Goal: Find specific page/section: Find specific page/section

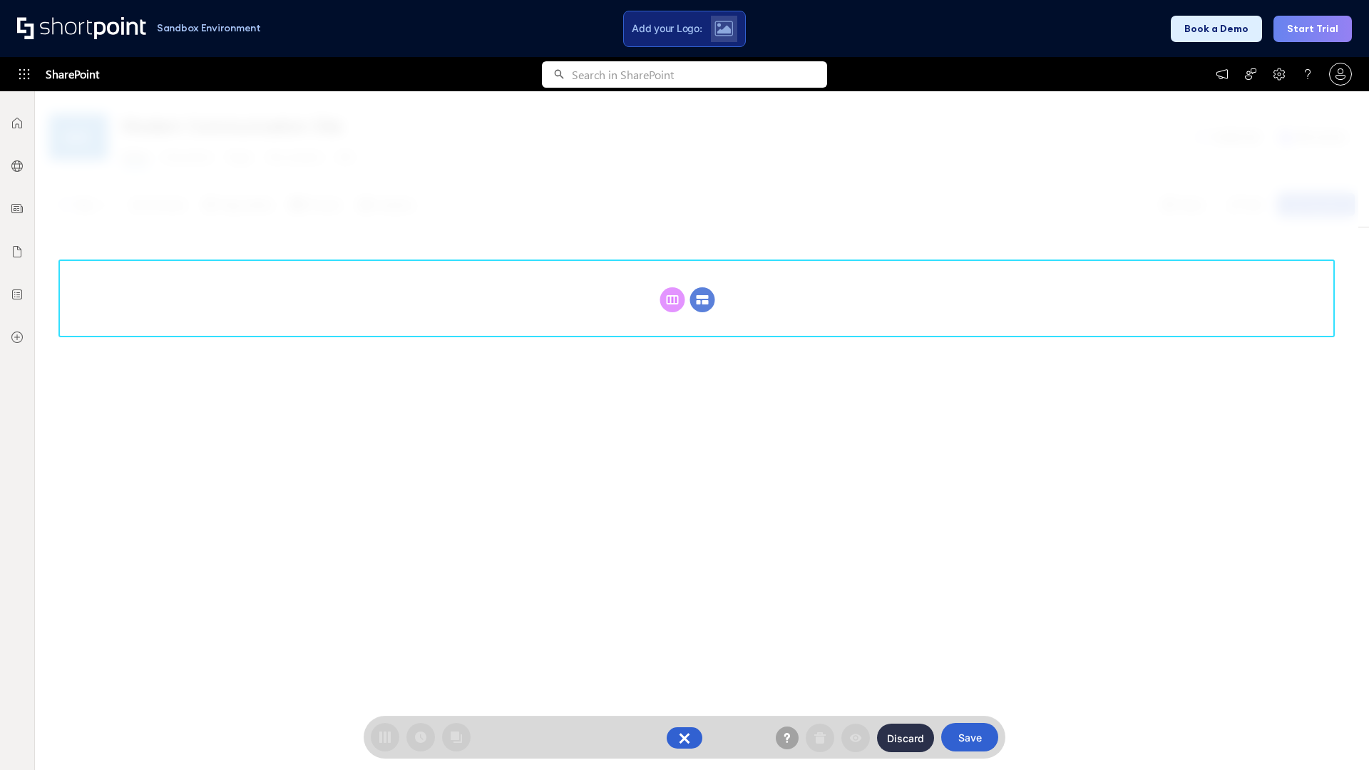
click at [702, 300] on circle at bounding box center [702, 299] width 25 height 25
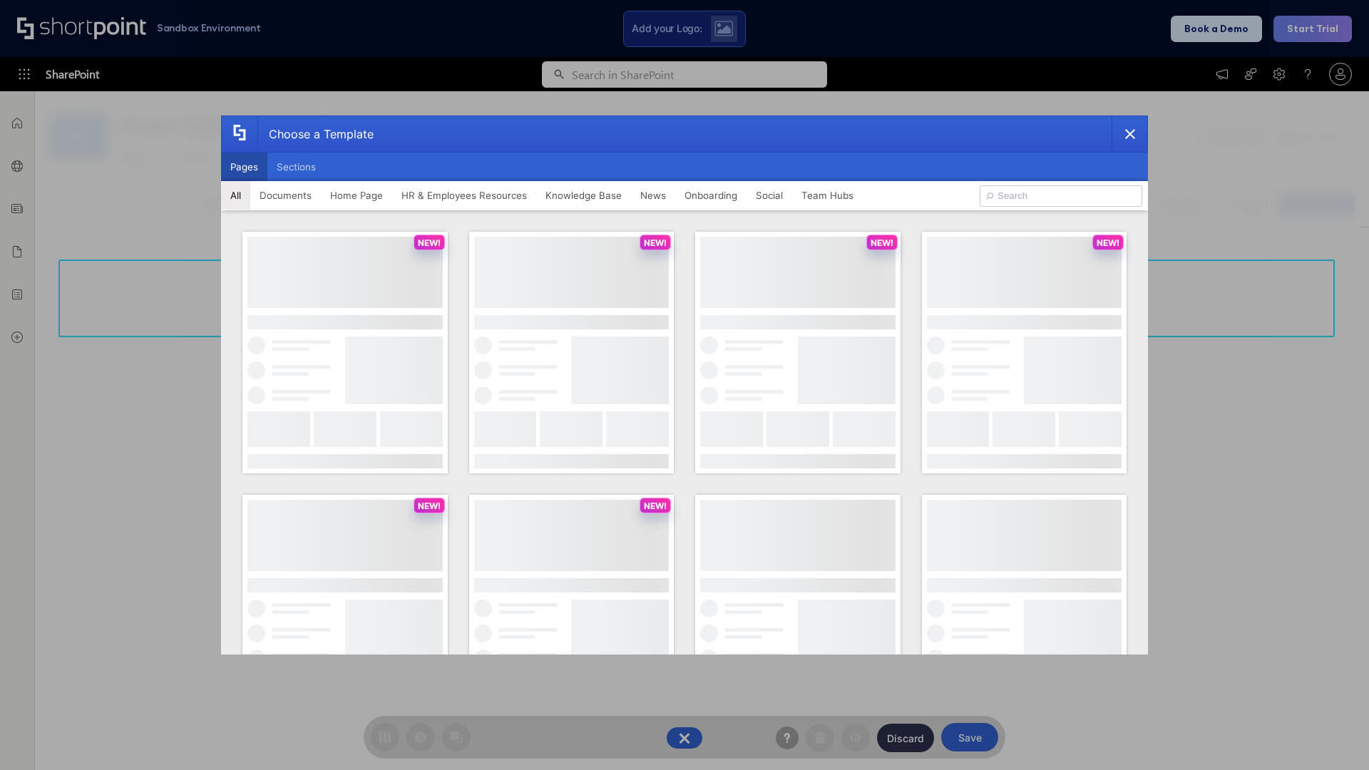
click at [244, 167] on button "Pages" at bounding box center [244, 167] width 46 height 29
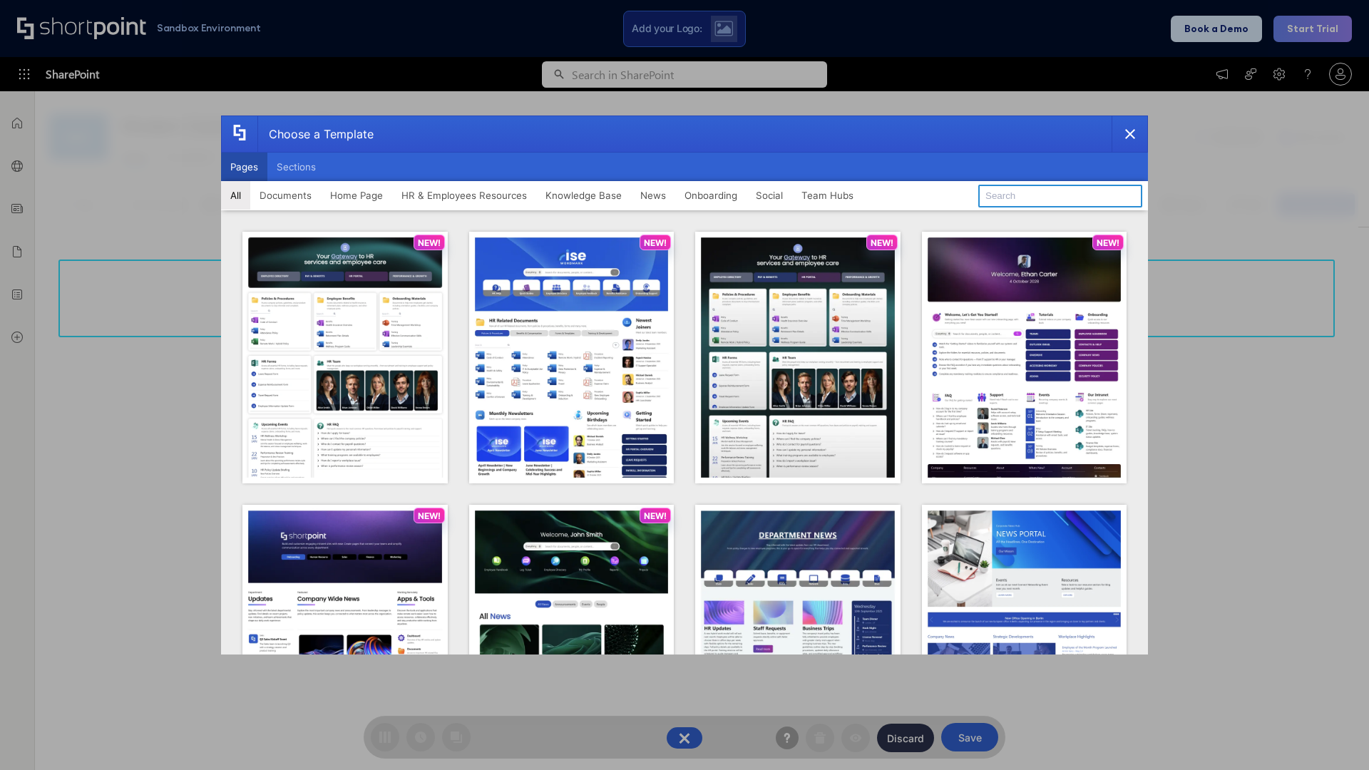
type input "HR 6"
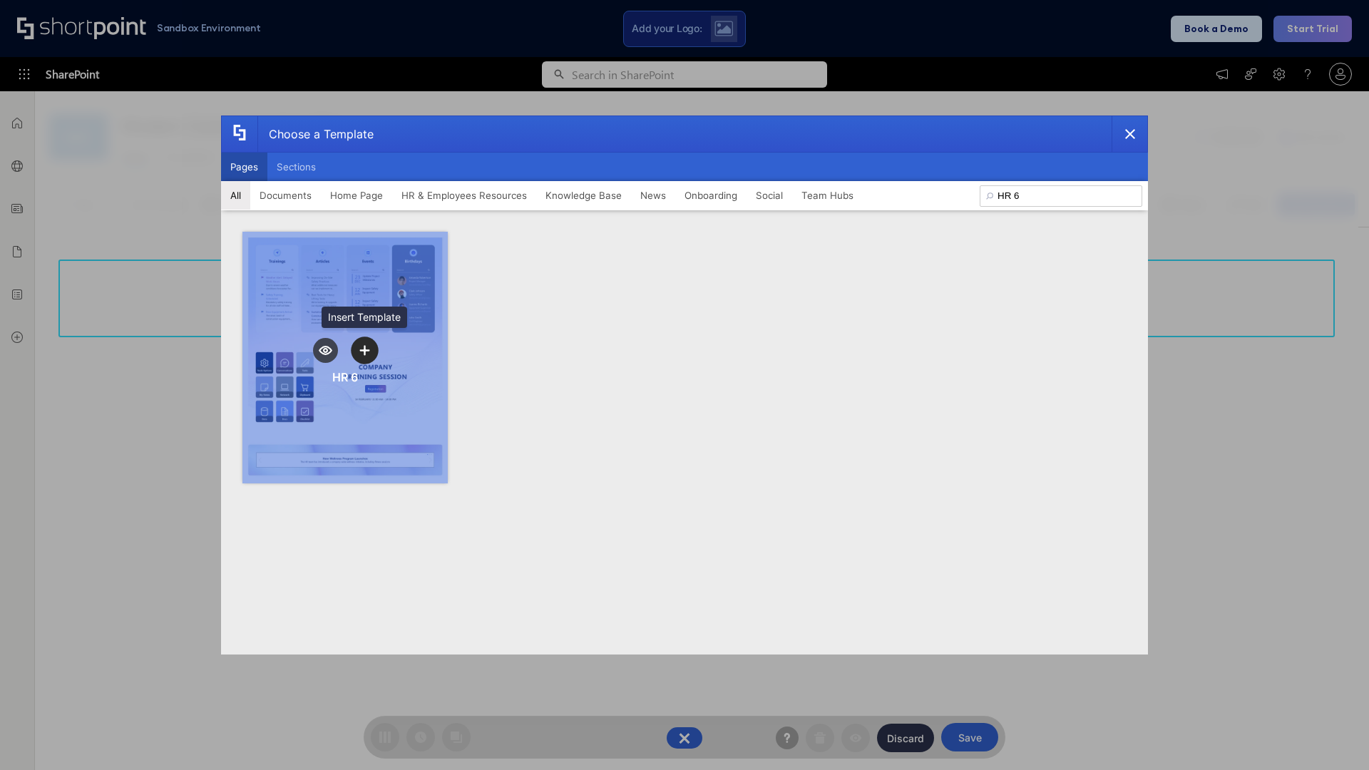
click at [364, 350] on icon "template selector" at bounding box center [364, 350] width 10 height 10
